Goal: Transaction & Acquisition: Purchase product/service

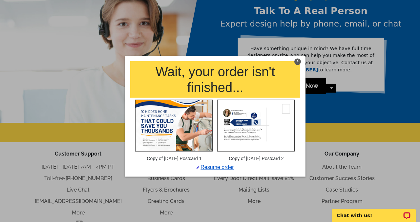
click at [218, 167] on link "Resume order" at bounding box center [214, 167] width 37 height 6
click at [104, 58] on div at bounding box center [210, 111] width 420 height 222
click at [298, 60] on div "X" at bounding box center [297, 62] width 7 height 7
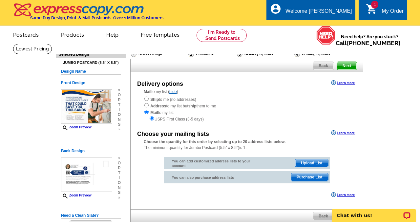
click at [400, 71] on main "Need Help? call 800-260-5887, chat with support, or have our designers make som…" at bounding box center [210, 150] width 420 height 213
